Goal: Task Accomplishment & Management: Complete application form

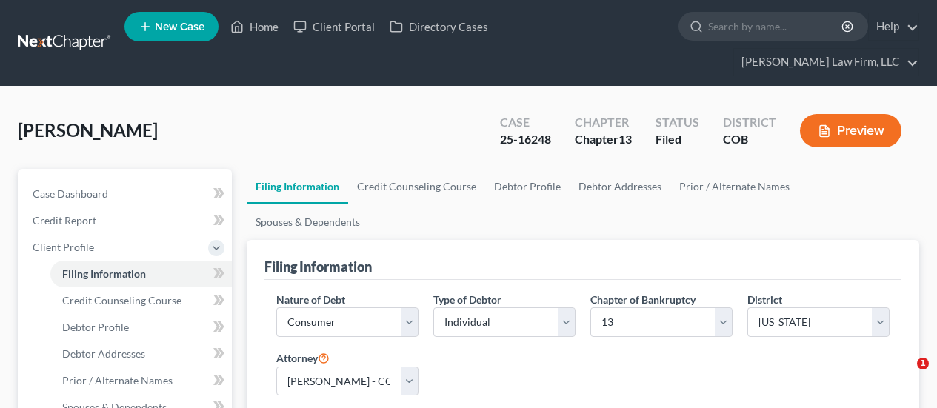
select select "1"
select select "0"
select select "3"
select select "11"
select select "2"
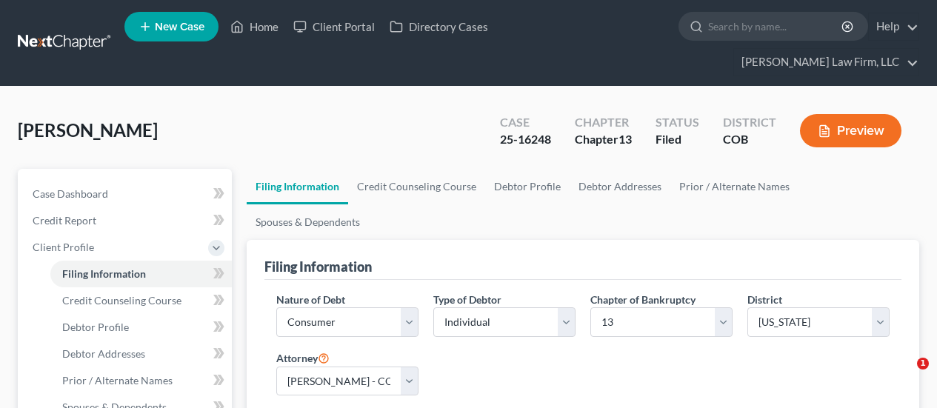
select select "5"
click at [267, 29] on link "Home" at bounding box center [254, 26] width 63 height 27
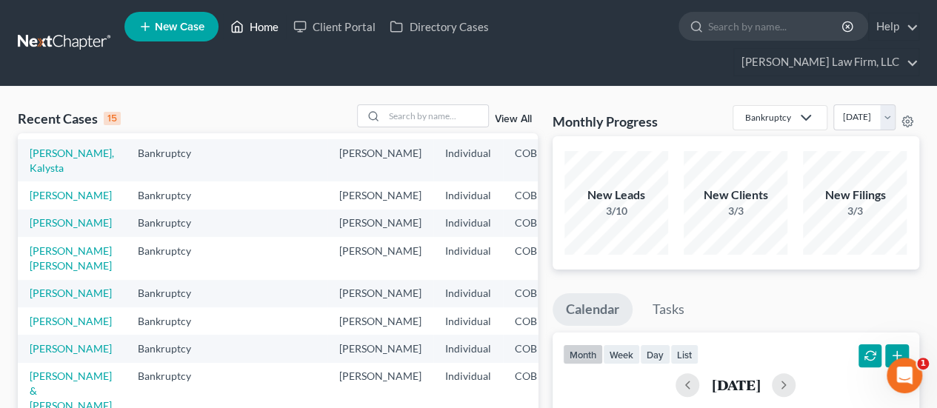
scroll to position [296, 0]
click at [53, 189] on link "[PERSON_NAME]" at bounding box center [71, 195] width 82 height 13
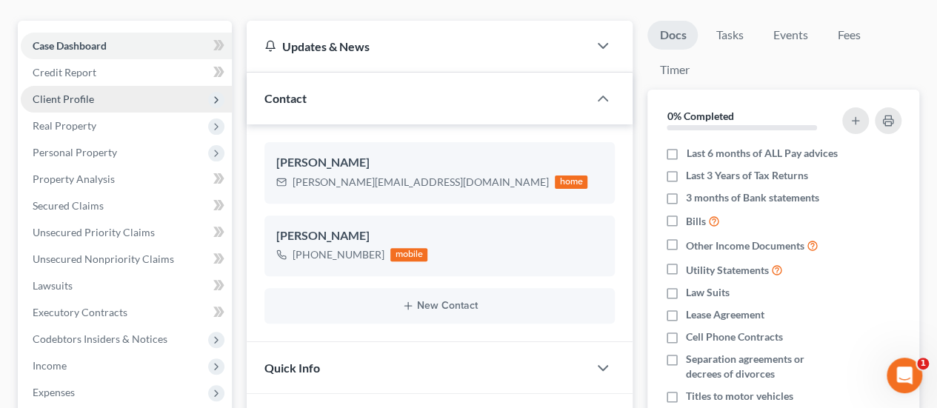
scroll to position [222, 0]
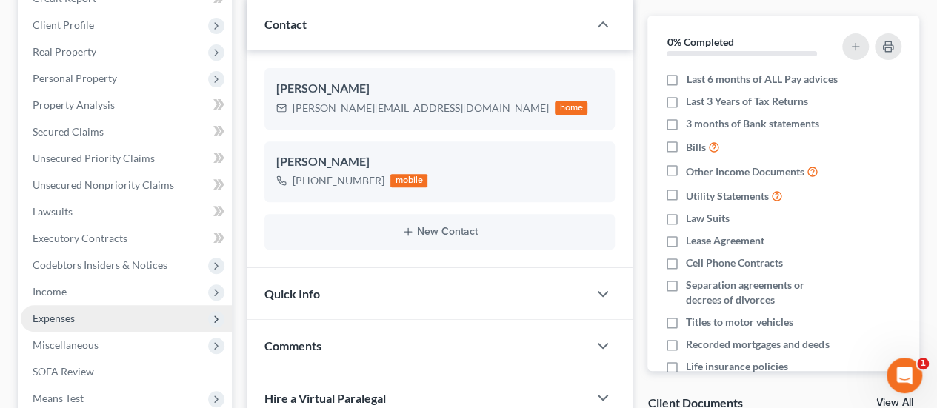
click at [123, 305] on span "Expenses" at bounding box center [126, 318] width 211 height 27
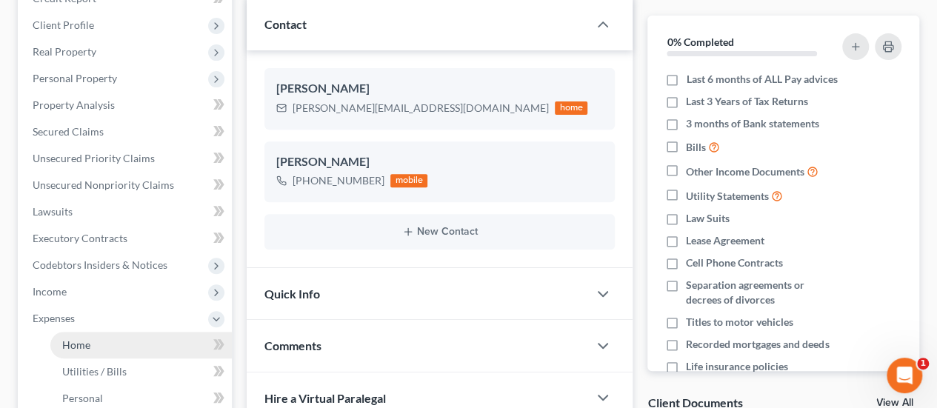
click at [103, 332] on link "Home" at bounding box center [141, 345] width 182 height 27
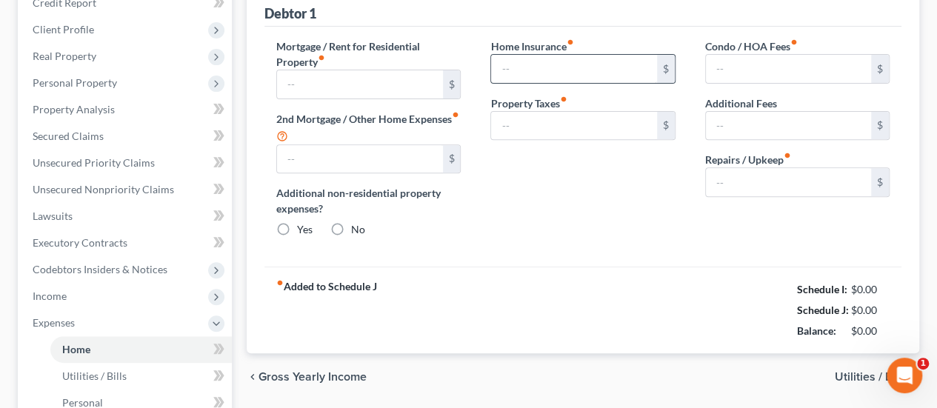
type input "915.00"
type input "0.00"
radio input "true"
type input "0.00"
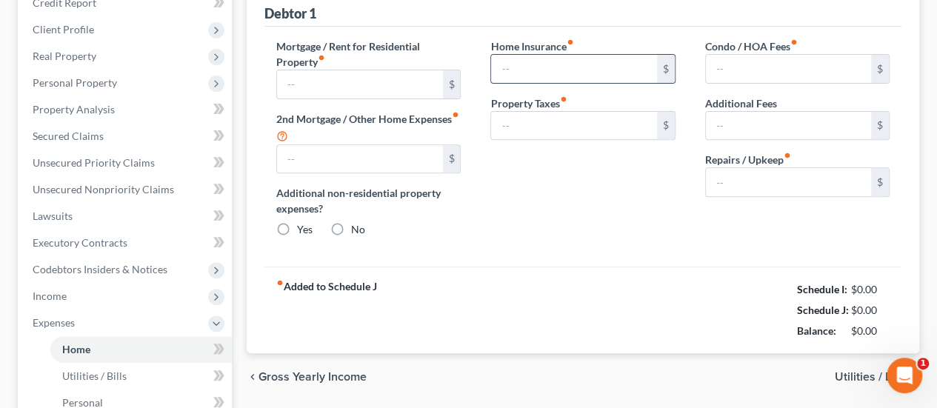
type input "0.00"
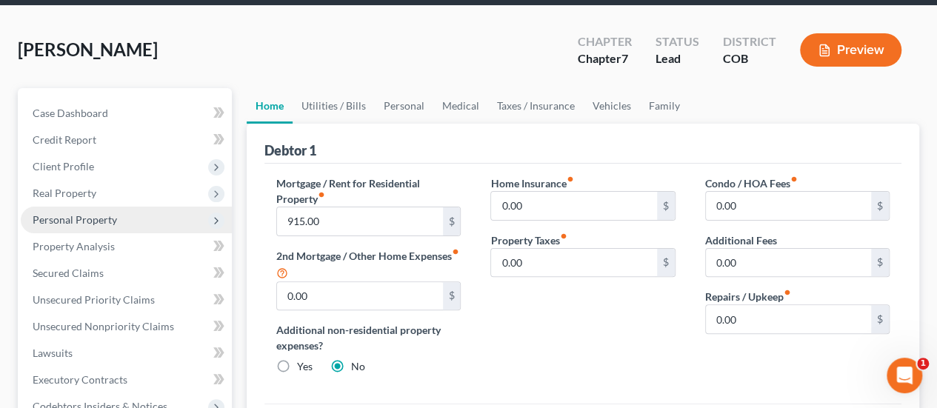
scroll to position [296, 0]
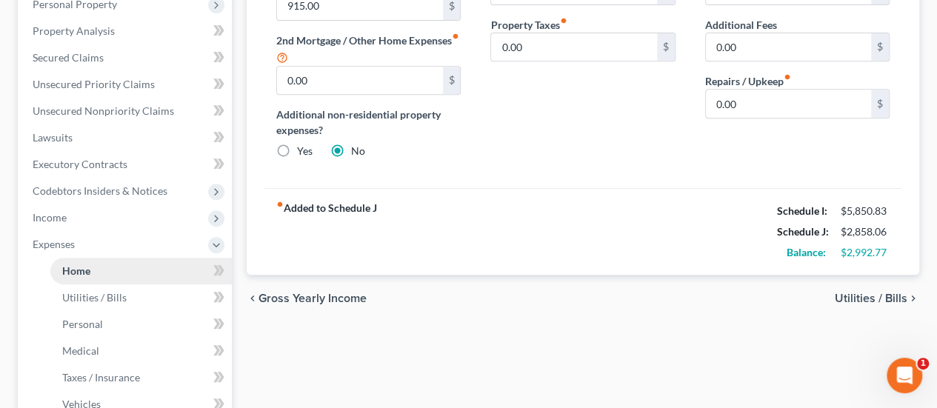
click at [102, 258] on link "Home" at bounding box center [141, 271] width 182 height 27
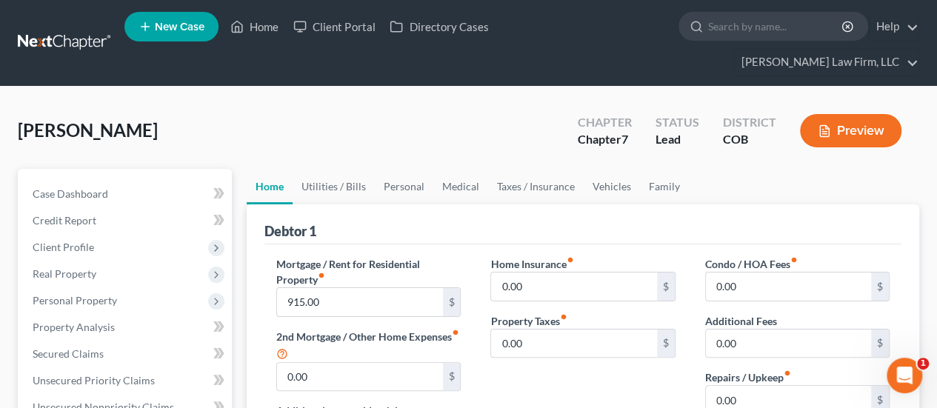
scroll to position [74, 0]
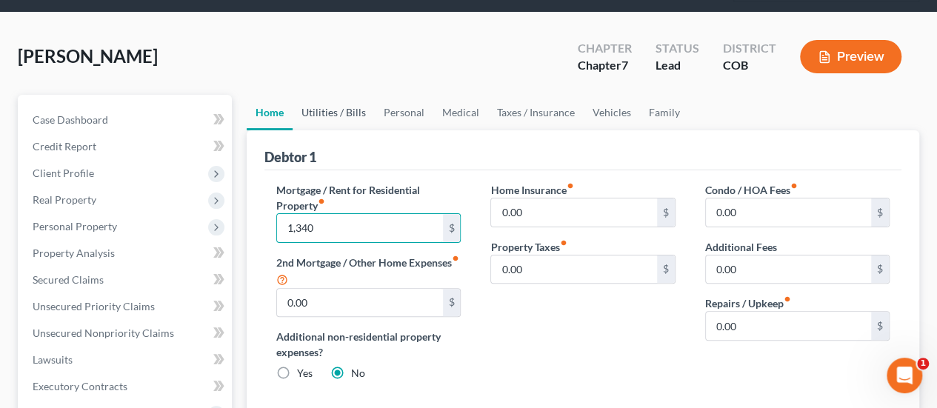
type input "1,340"
click at [353, 95] on link "Utilities / Bills" at bounding box center [334, 113] width 82 height 36
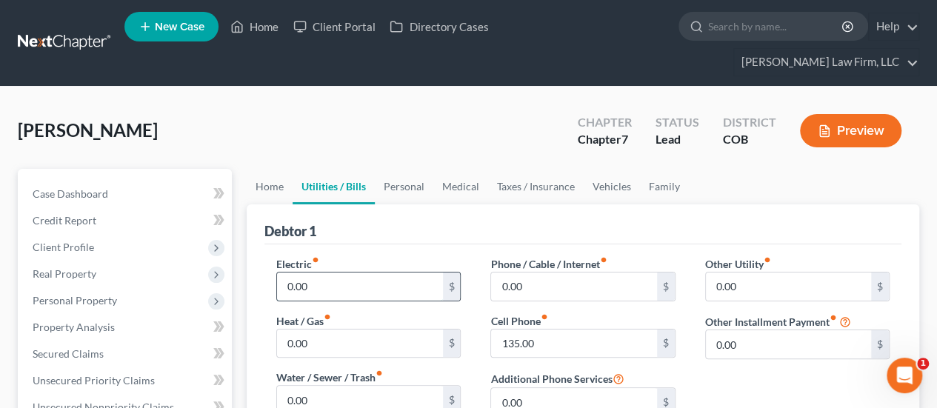
click at [286, 273] on input "0.00" at bounding box center [359, 287] width 165 height 28
type input "150.00"
type input "305.00"
click at [409, 169] on link "Personal" at bounding box center [404, 187] width 59 height 36
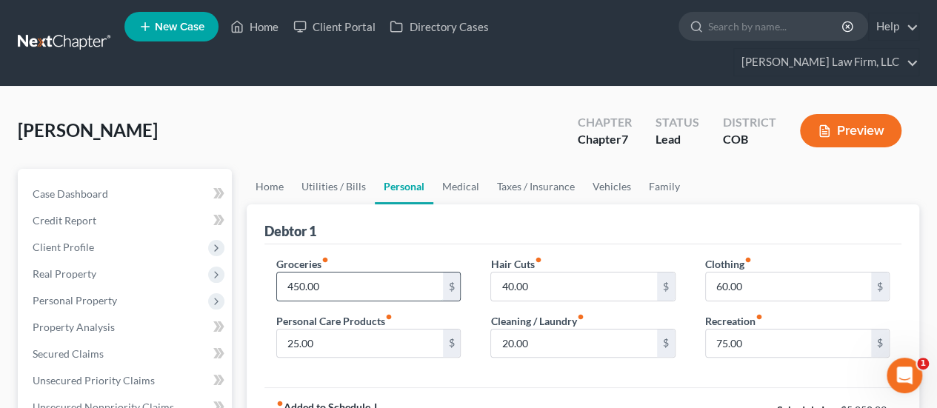
click at [286, 273] on input "450.00" at bounding box center [359, 287] width 165 height 28
type input "750.00"
click at [642, 273] on input "40.00" at bounding box center [573, 287] width 165 height 28
click at [508, 330] on input "20.00" at bounding box center [573, 344] width 165 height 28
type input "25.00"
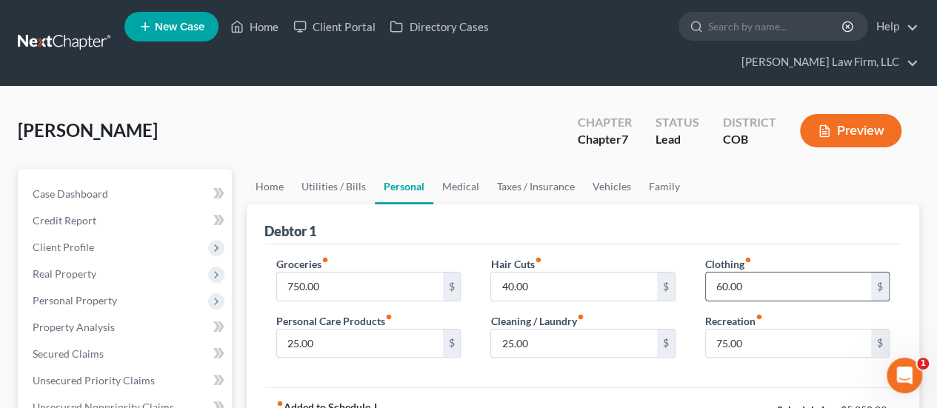
click at [716, 273] on input "60.00" at bounding box center [788, 287] width 165 height 28
type input "150.00"
click at [714, 330] on input "75.00" at bounding box center [788, 344] width 165 height 28
type input "150.00"
click at [459, 169] on link "Medical" at bounding box center [460, 187] width 55 height 36
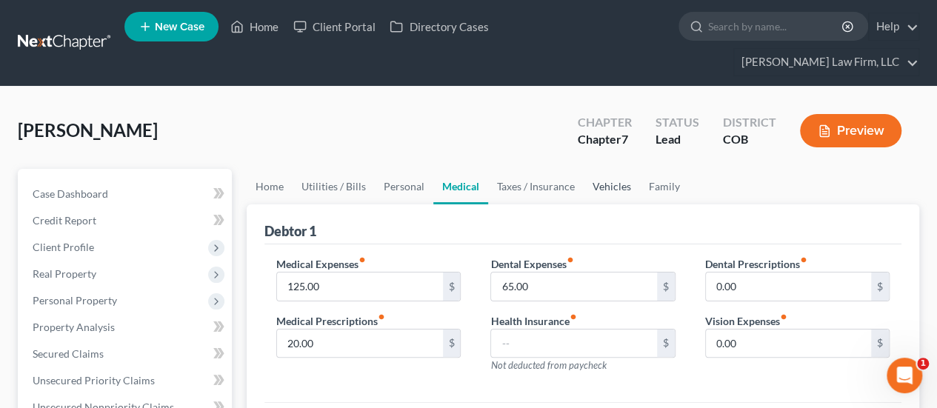
click at [615, 169] on link "Vehicles" at bounding box center [612, 187] width 56 height 36
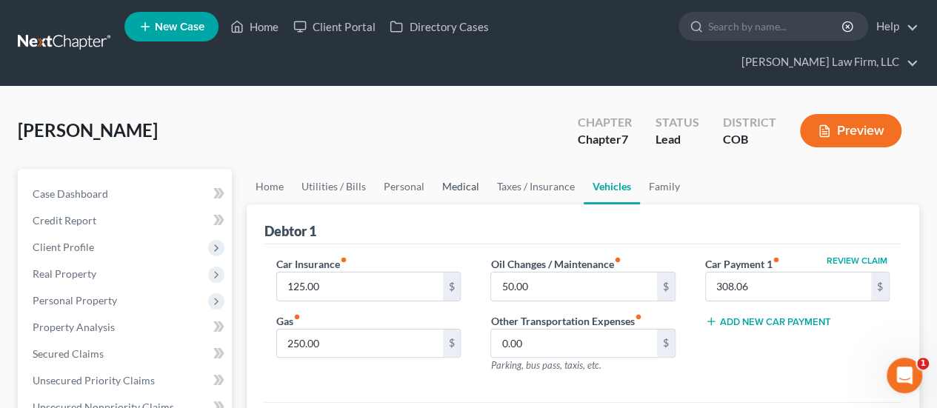
click at [456, 169] on link "Medical" at bounding box center [460, 187] width 55 height 36
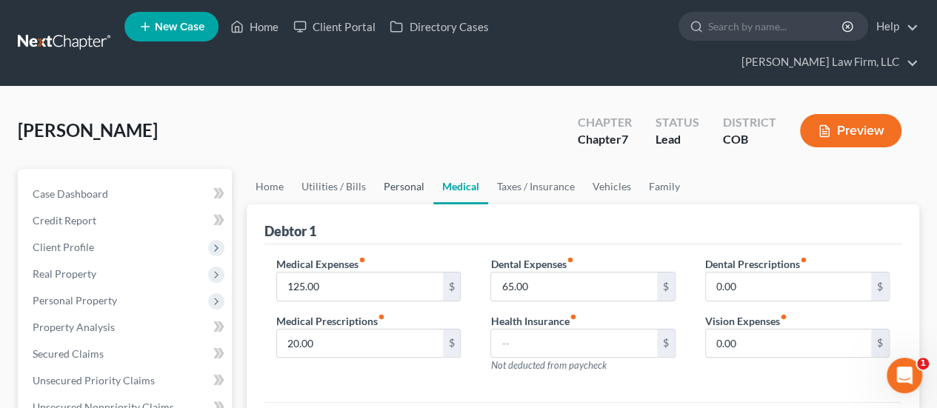
click at [406, 169] on link "Personal" at bounding box center [404, 187] width 59 height 36
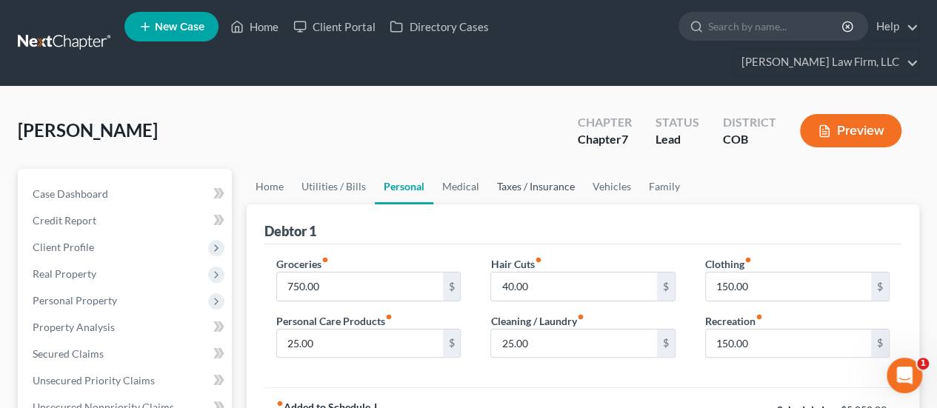
click at [551, 169] on link "Taxes / Insurance" at bounding box center [536, 187] width 96 height 36
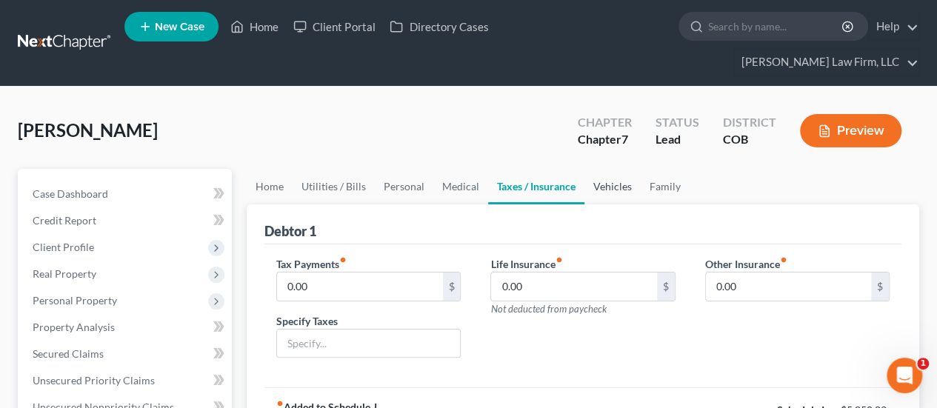
click at [619, 169] on link "Vehicles" at bounding box center [613, 187] width 56 height 36
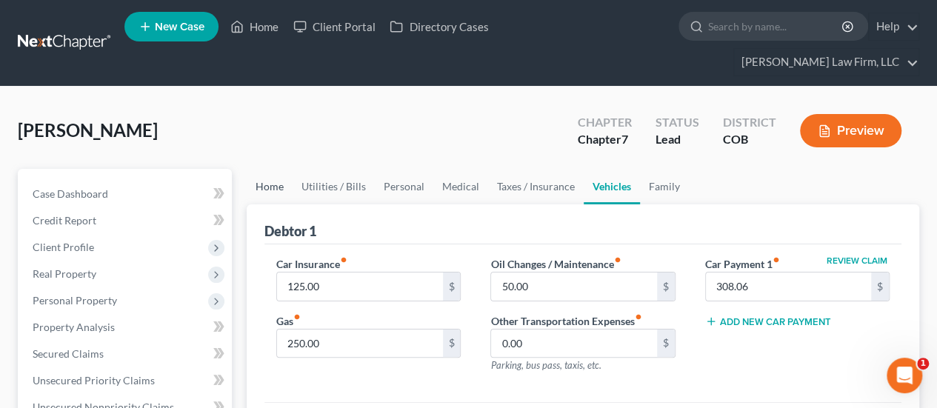
click at [274, 169] on link "Home" at bounding box center [270, 187] width 46 height 36
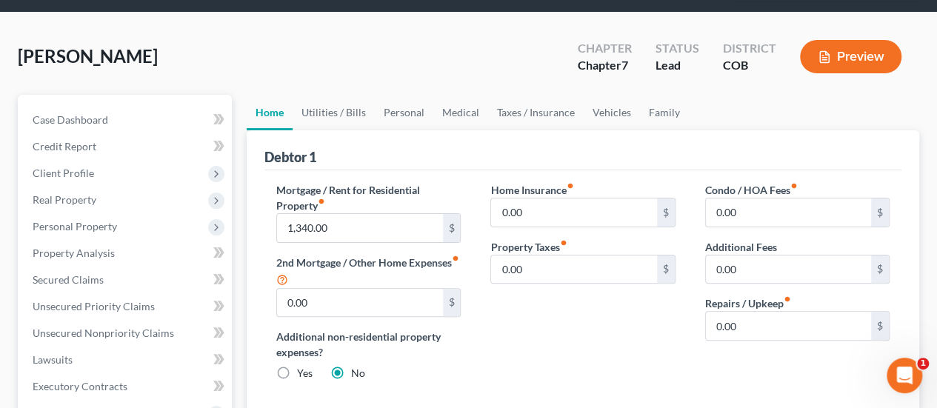
scroll to position [148, 0]
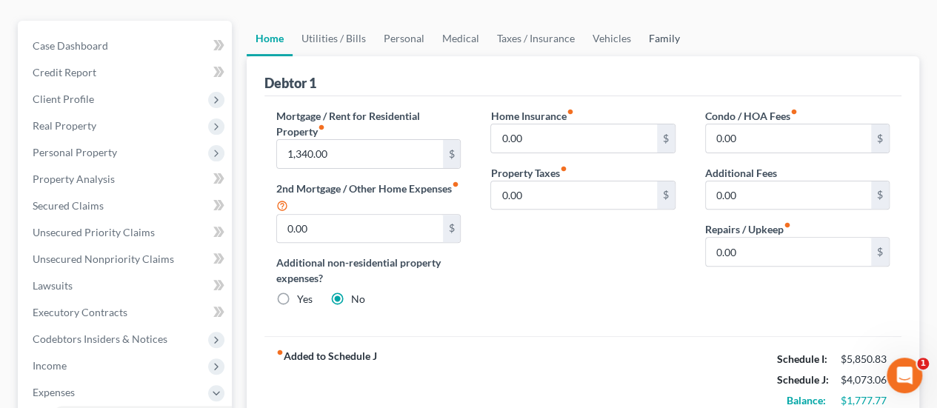
click at [656, 21] on link "Family" at bounding box center [664, 39] width 49 height 36
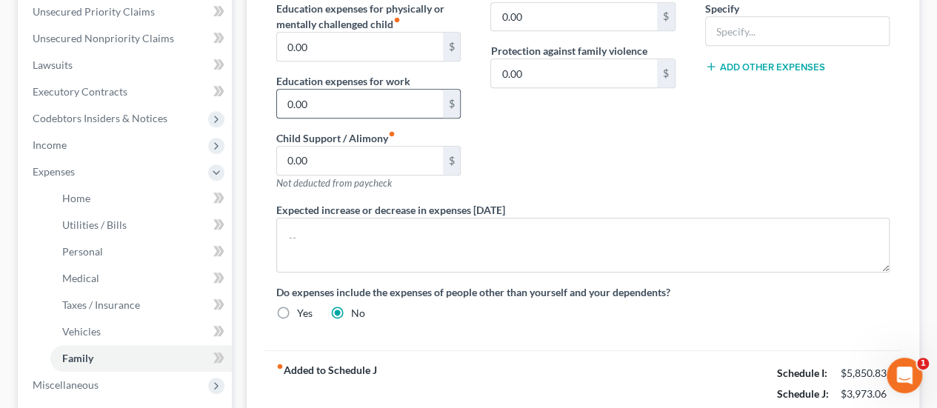
scroll to position [296, 0]
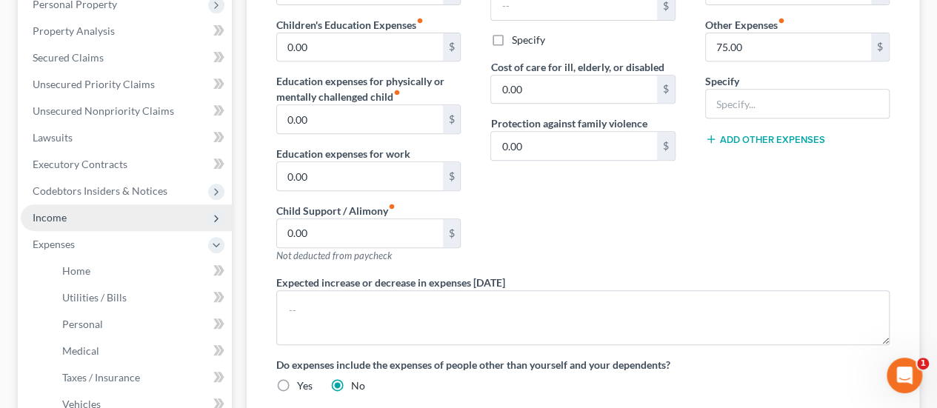
click at [122, 204] on span "Income" at bounding box center [126, 217] width 211 height 27
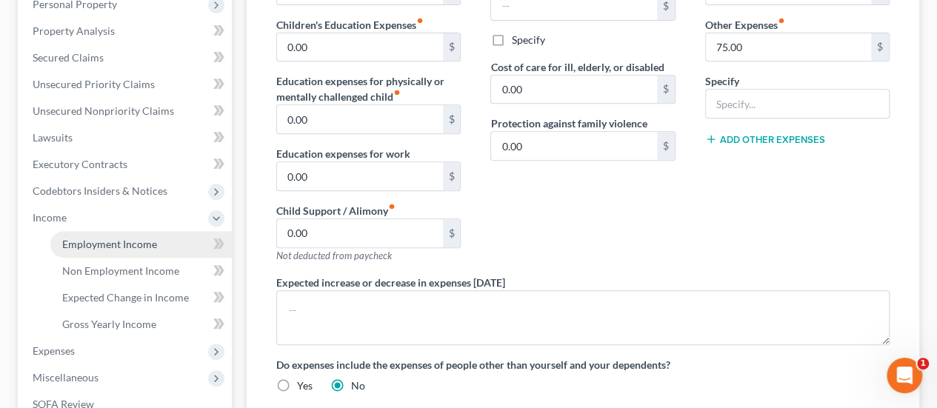
click at [155, 238] on span "Employment Income" at bounding box center [109, 244] width 95 height 13
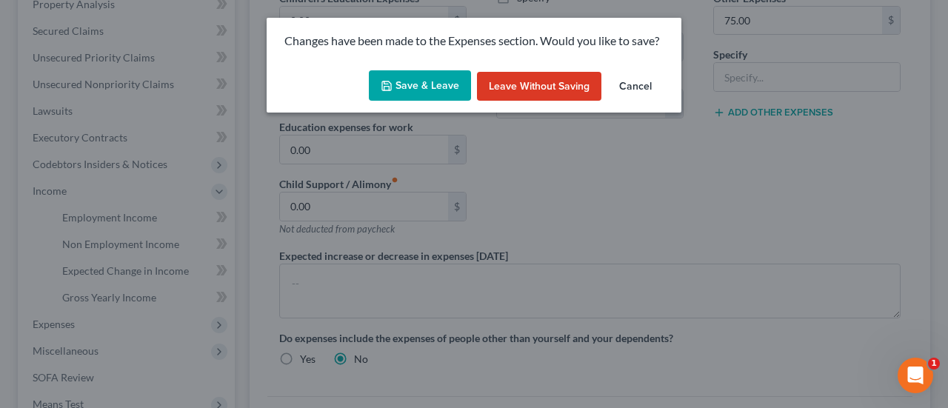
click at [430, 93] on button "Save & Leave" at bounding box center [420, 85] width 102 height 31
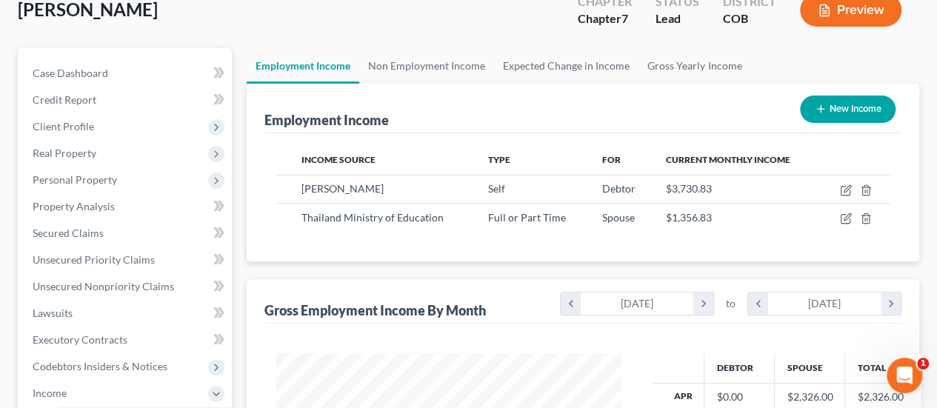
scroll to position [140, 0]
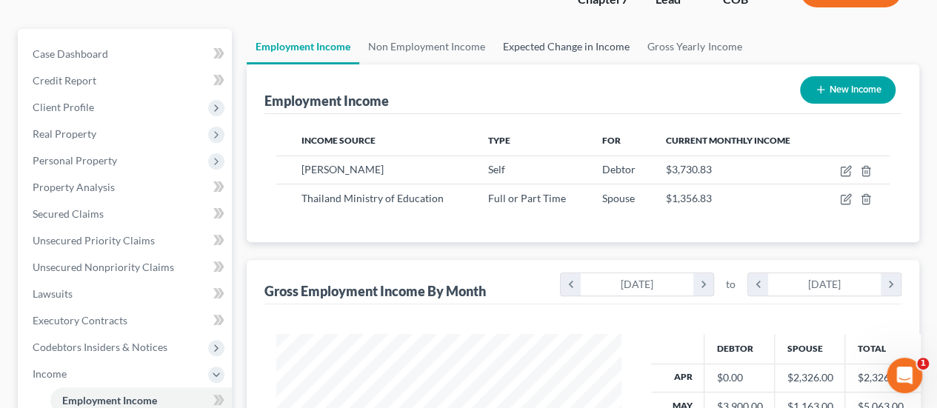
click at [582, 29] on link "Expected Change in Income" at bounding box center [566, 47] width 144 height 36
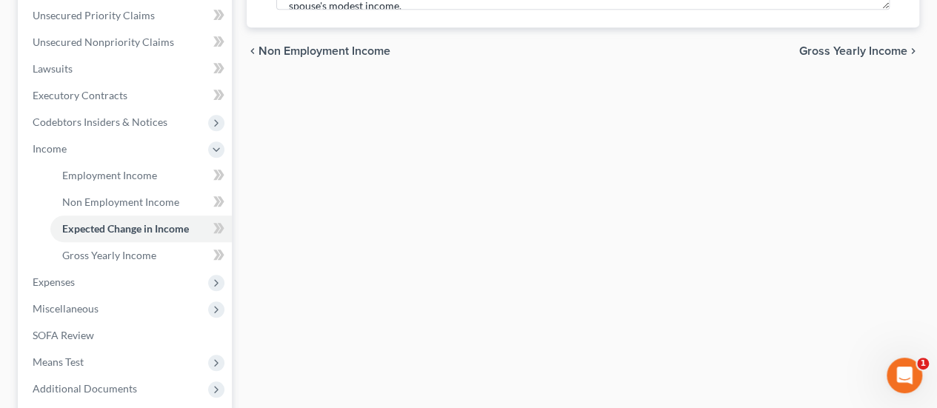
scroll to position [370, 0]
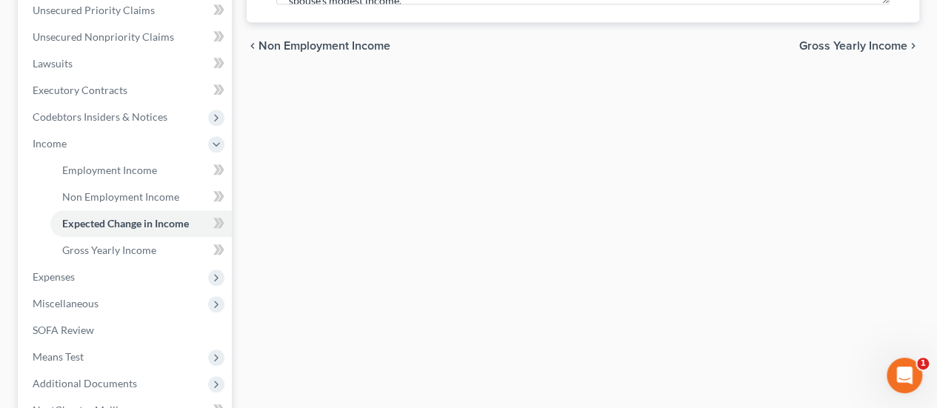
click at [817, 40] on span "Gross Yearly Income" at bounding box center [853, 46] width 108 height 12
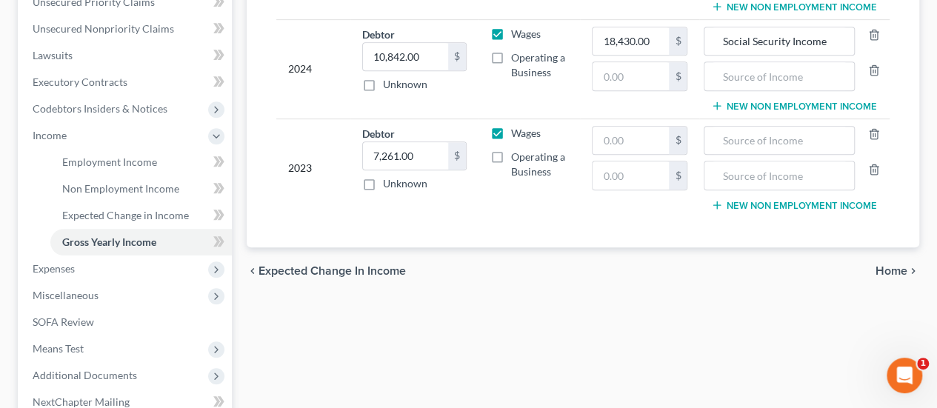
scroll to position [222, 0]
